Goal: Transaction & Acquisition: Book appointment/travel/reservation

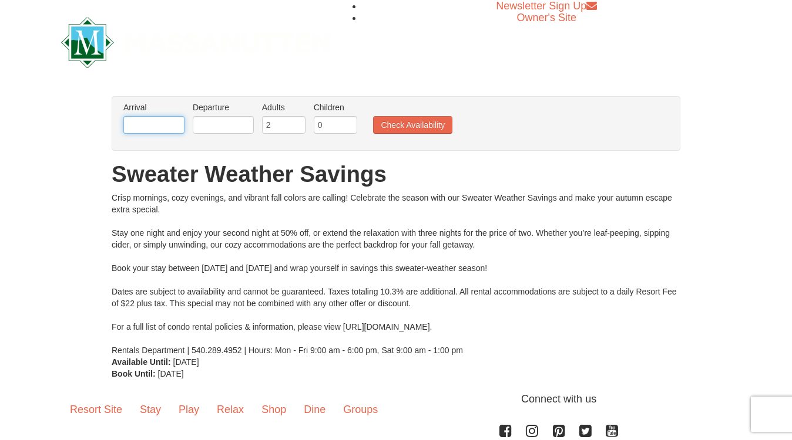
click at [159, 119] on input "text" at bounding box center [153, 125] width 61 height 18
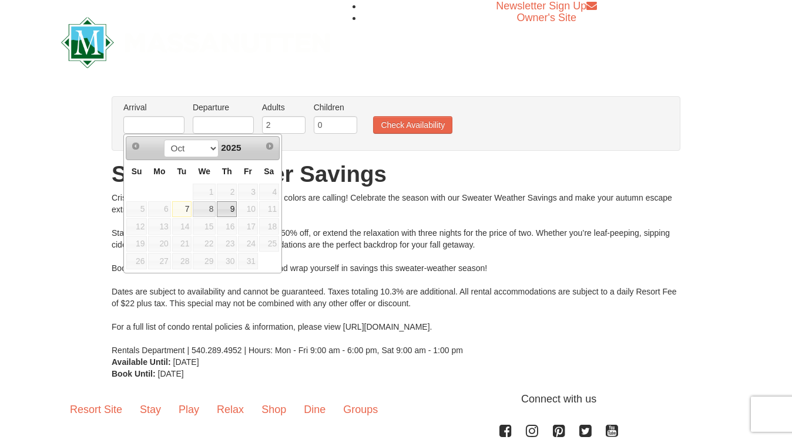
click at [233, 208] on link "9" at bounding box center [227, 209] width 20 height 16
type input "[DATE]"
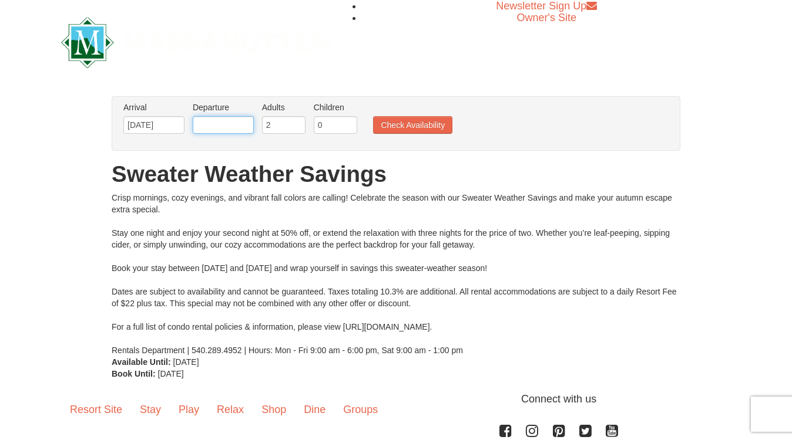
click at [230, 127] on input "text" at bounding box center [223, 125] width 61 height 18
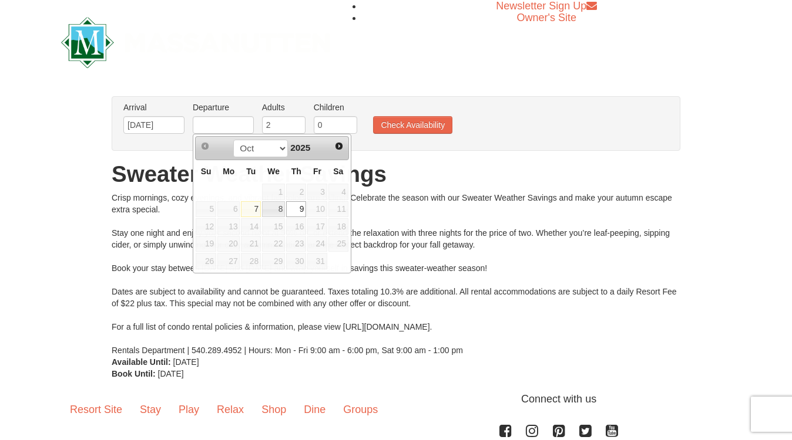
click at [431, 170] on h1 "Sweater Weather Savings" at bounding box center [396, 174] width 568 height 23
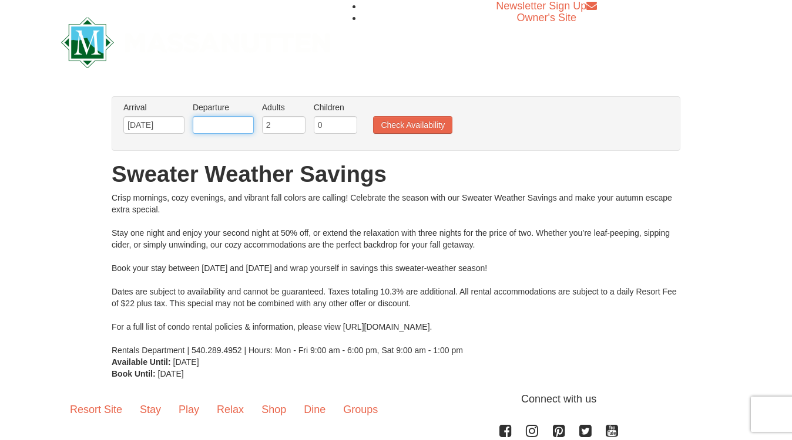
click at [245, 123] on input "text" at bounding box center [223, 125] width 61 height 18
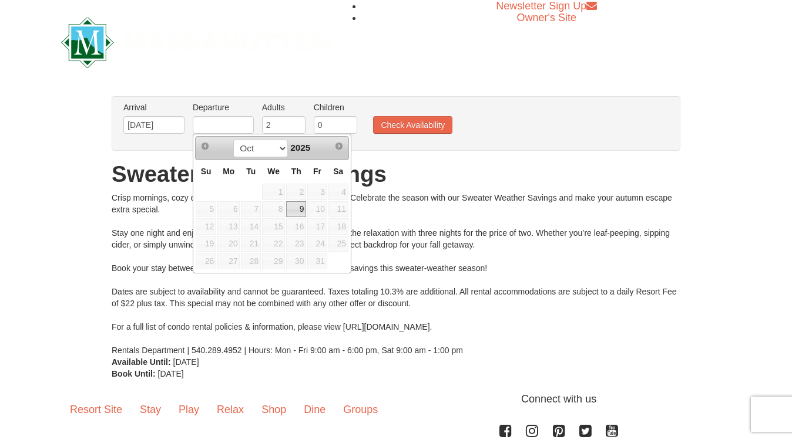
click at [203, 190] on td at bounding box center [206, 192] width 22 height 18
click at [300, 208] on link "9" at bounding box center [296, 209] width 20 height 16
type input "[DATE]"
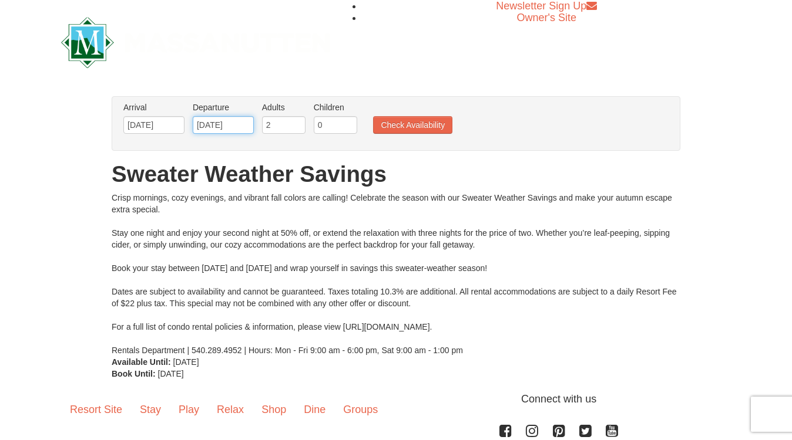
click at [222, 125] on input "[DATE]" at bounding box center [223, 125] width 61 height 18
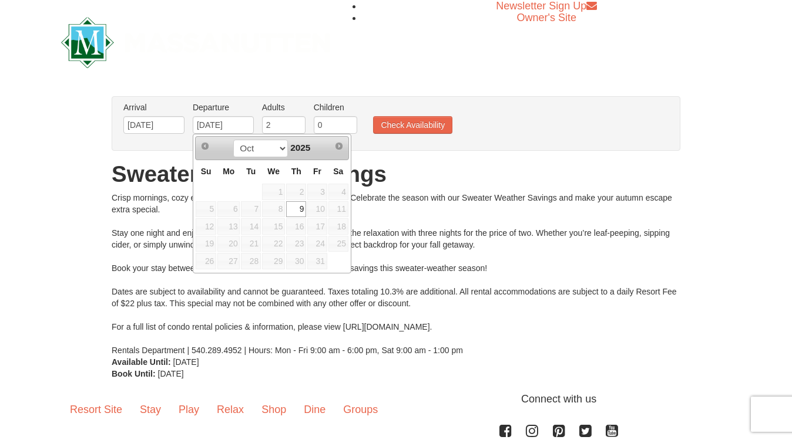
click at [316, 208] on span "10" at bounding box center [317, 209] width 20 height 16
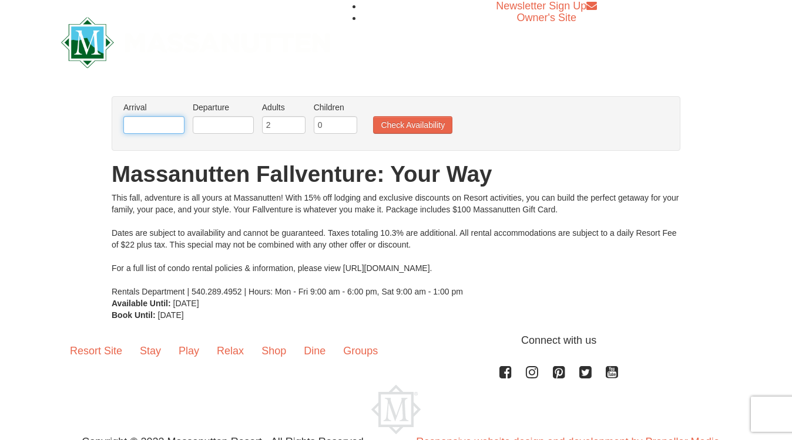
click at [143, 125] on input "text" at bounding box center [153, 125] width 61 height 18
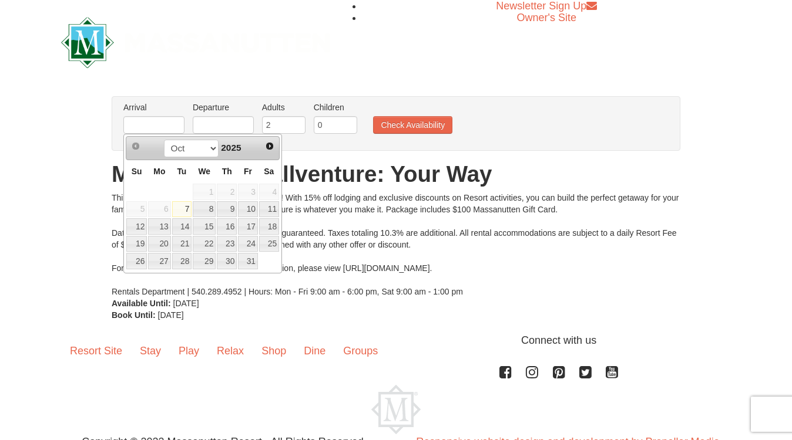
click at [307, 149] on div "Arrival Please format dates MM/DD/YYYY Please format dates MM/DD/YYYY Departure…" at bounding box center [396, 123] width 568 height 55
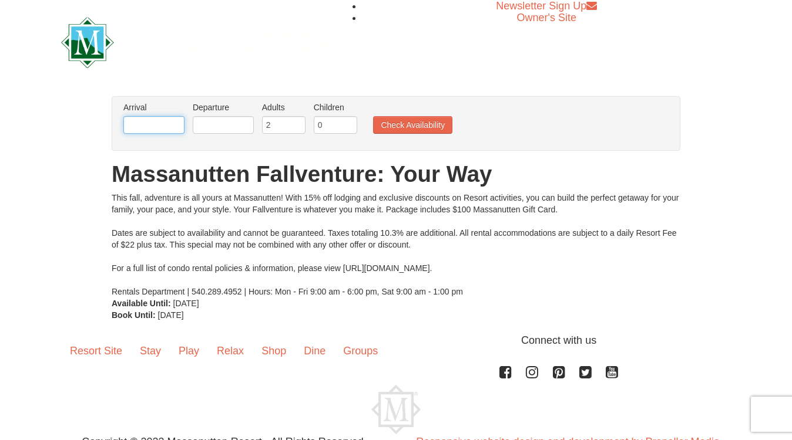
click at [164, 130] on input "text" at bounding box center [153, 125] width 61 height 18
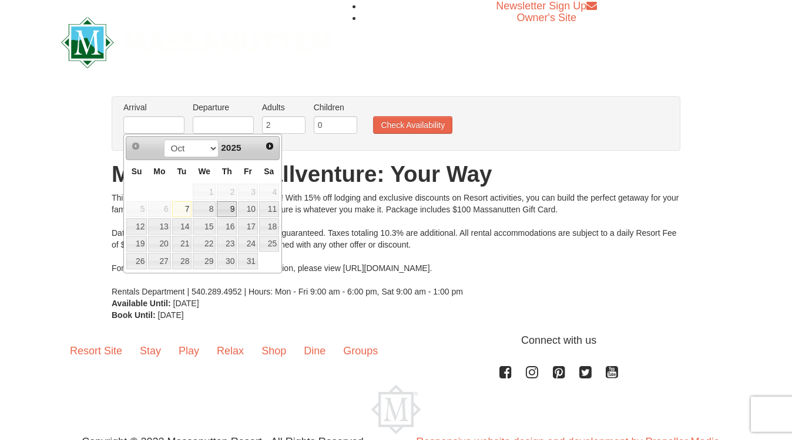
click at [227, 208] on link "9" at bounding box center [227, 209] width 20 height 16
type input "[DATE]"
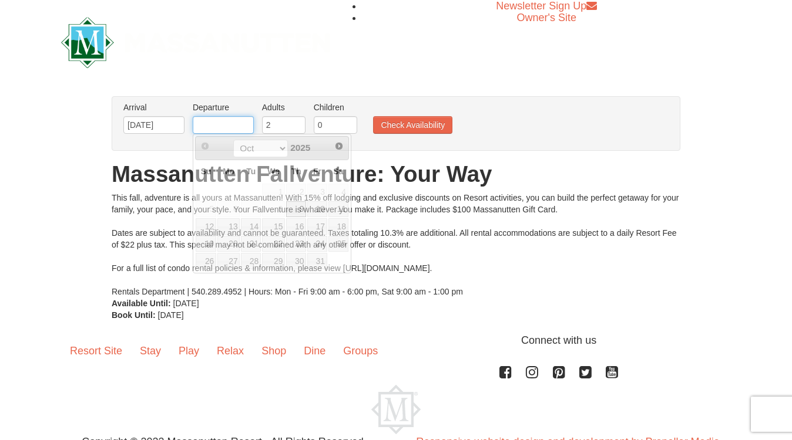
click at [227, 122] on input "text" at bounding box center [223, 125] width 61 height 18
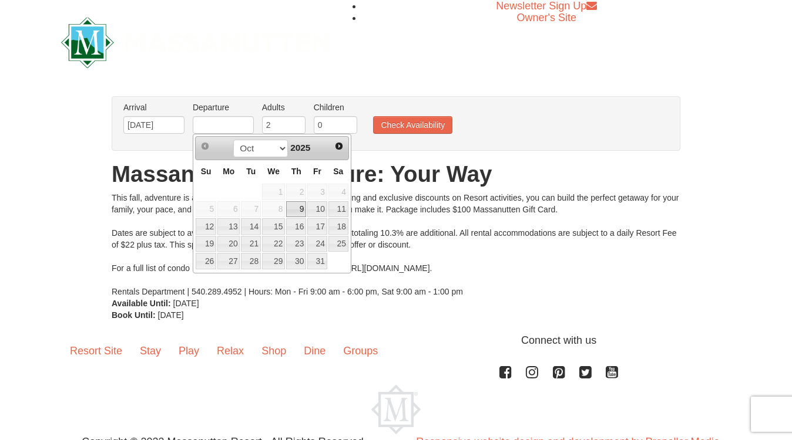
click at [197, 166] on th "Su" at bounding box center [206, 171] width 22 height 23
click at [338, 207] on link "11" at bounding box center [338, 209] width 20 height 16
type input "[DATE]"
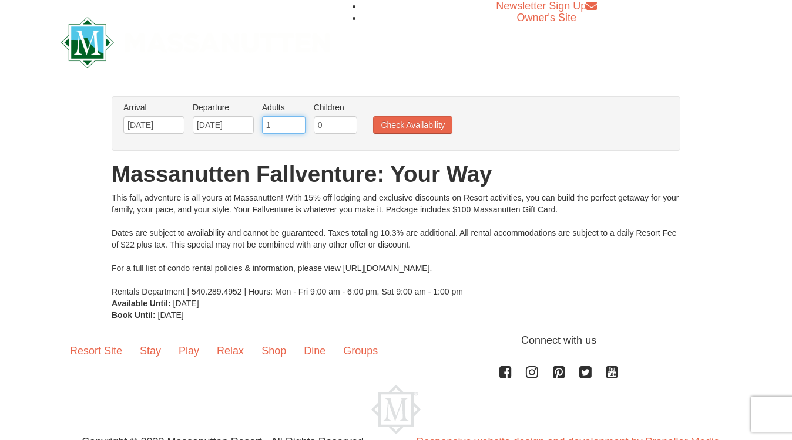
click at [297, 125] on input "1" at bounding box center [283, 125] width 43 height 18
type input "2"
click at [297, 124] on input "2" at bounding box center [283, 125] width 43 height 18
click at [336, 126] on input "0" at bounding box center [335, 125] width 43 height 18
click at [351, 125] on input "1" at bounding box center [335, 125] width 43 height 18
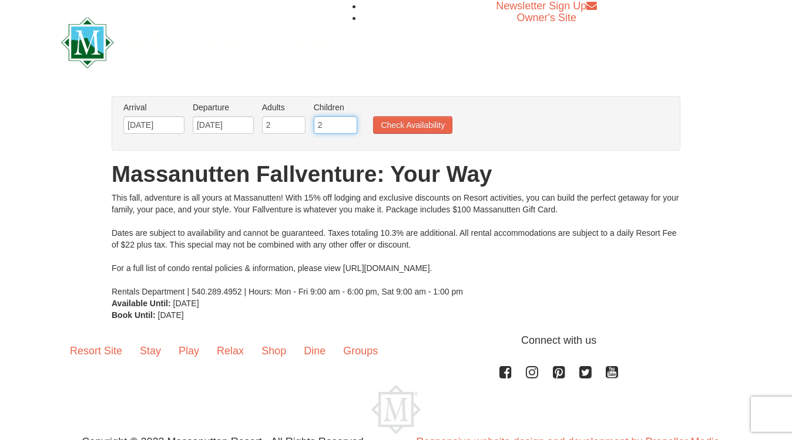
type input "2"
click at [351, 125] on input "2" at bounding box center [335, 125] width 43 height 18
click at [403, 125] on button "Check Availability" at bounding box center [412, 125] width 79 height 18
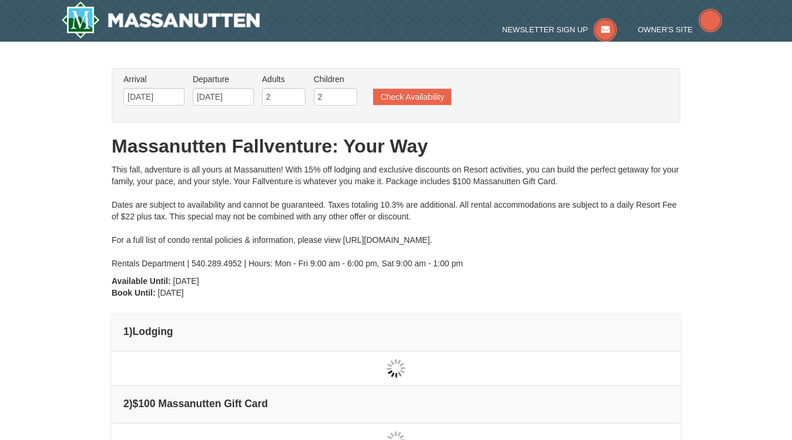
type input "[DATE]"
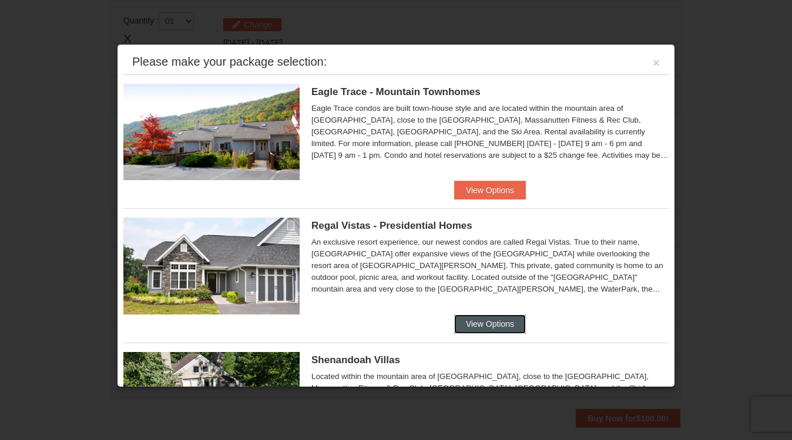
click at [492, 318] on button "View Options" at bounding box center [490, 324] width 72 height 19
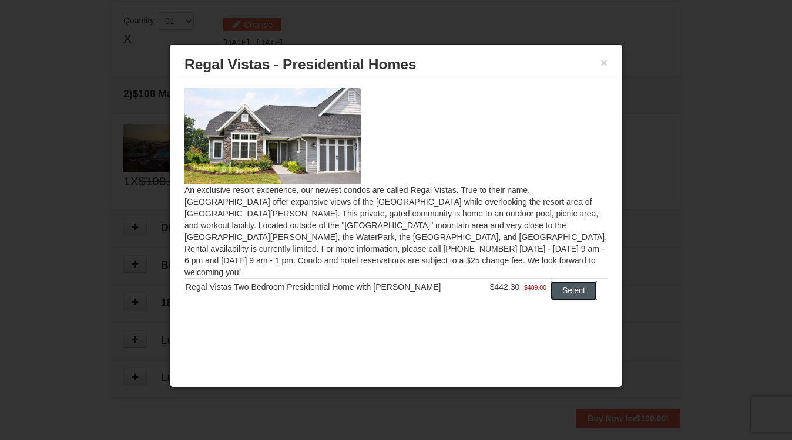
click at [561, 281] on button "Select" at bounding box center [573, 290] width 46 height 19
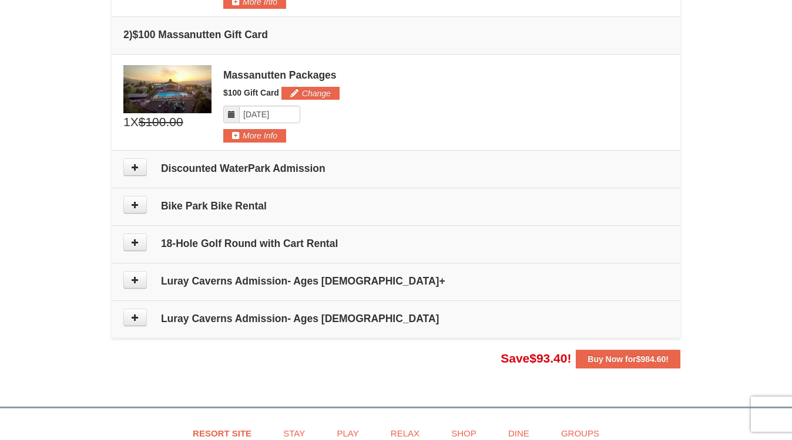
scroll to position [595, 0]
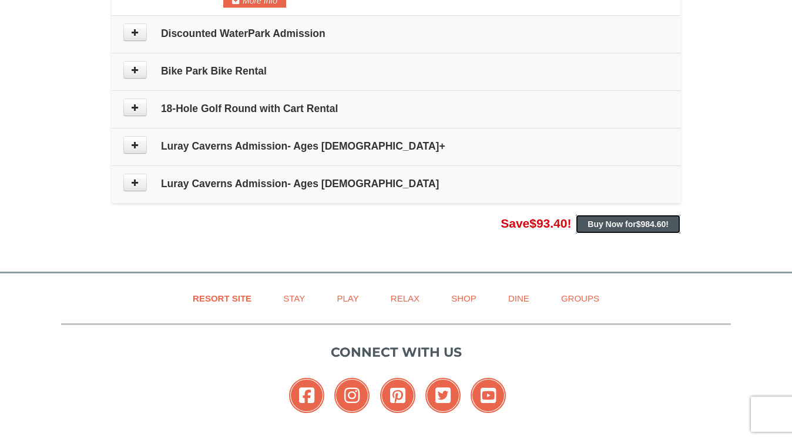
click at [628, 227] on strong "Buy Now for $984.60 !" at bounding box center [627, 224] width 81 height 9
